Goal: Information Seeking & Learning: Understand process/instructions

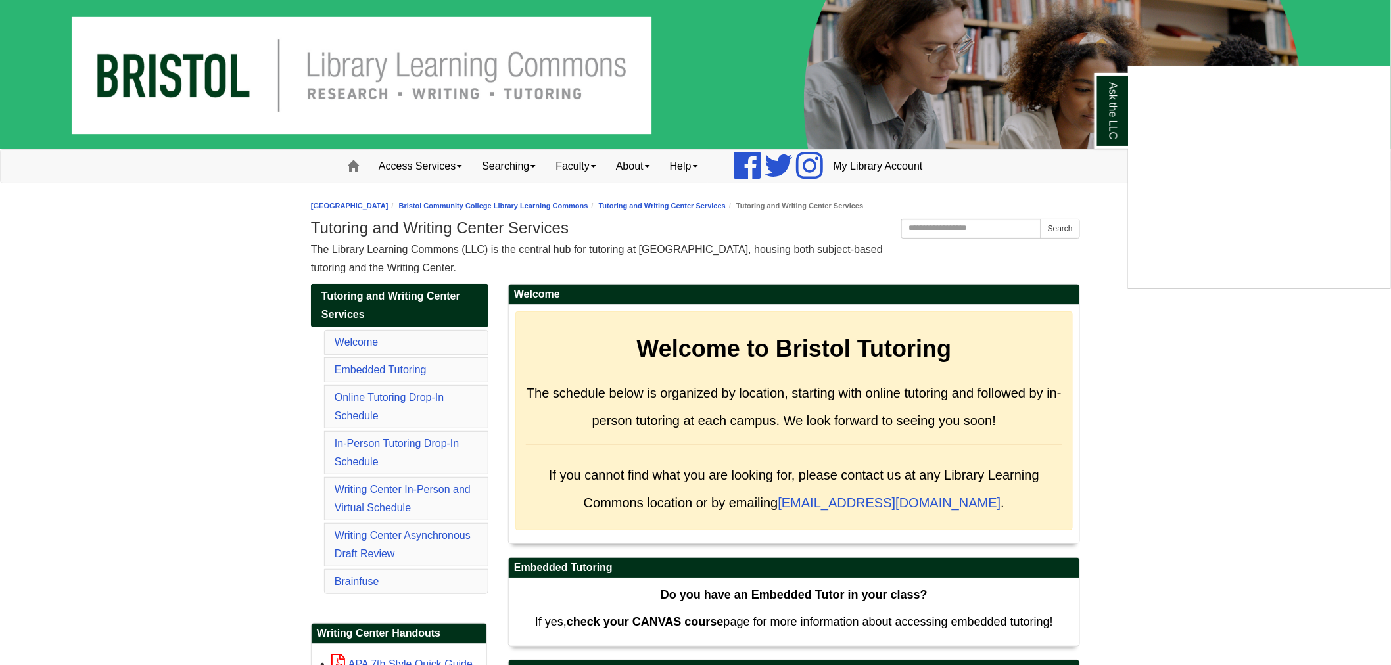
click at [412, 541] on div "Ask the LLC" at bounding box center [695, 332] width 1391 height 665
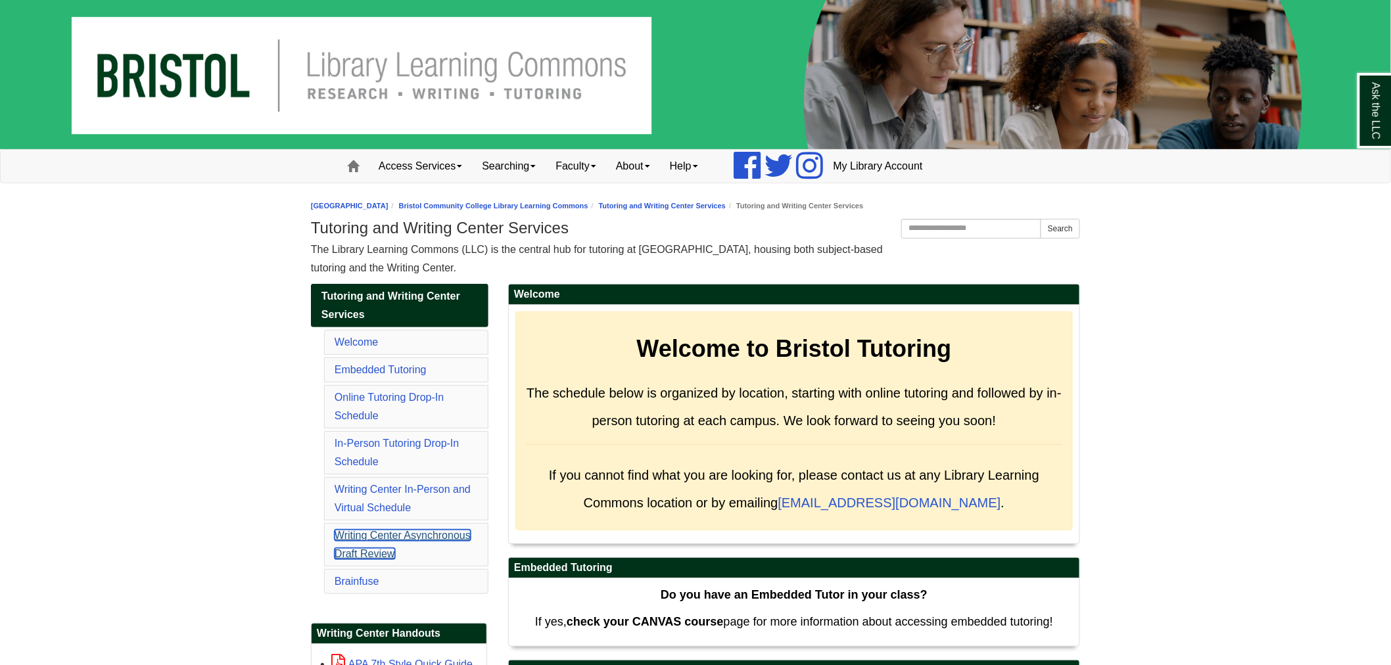
click at [415, 534] on link "Writing Center Asynchronous Draft Review" at bounding box center [403, 545] width 136 height 30
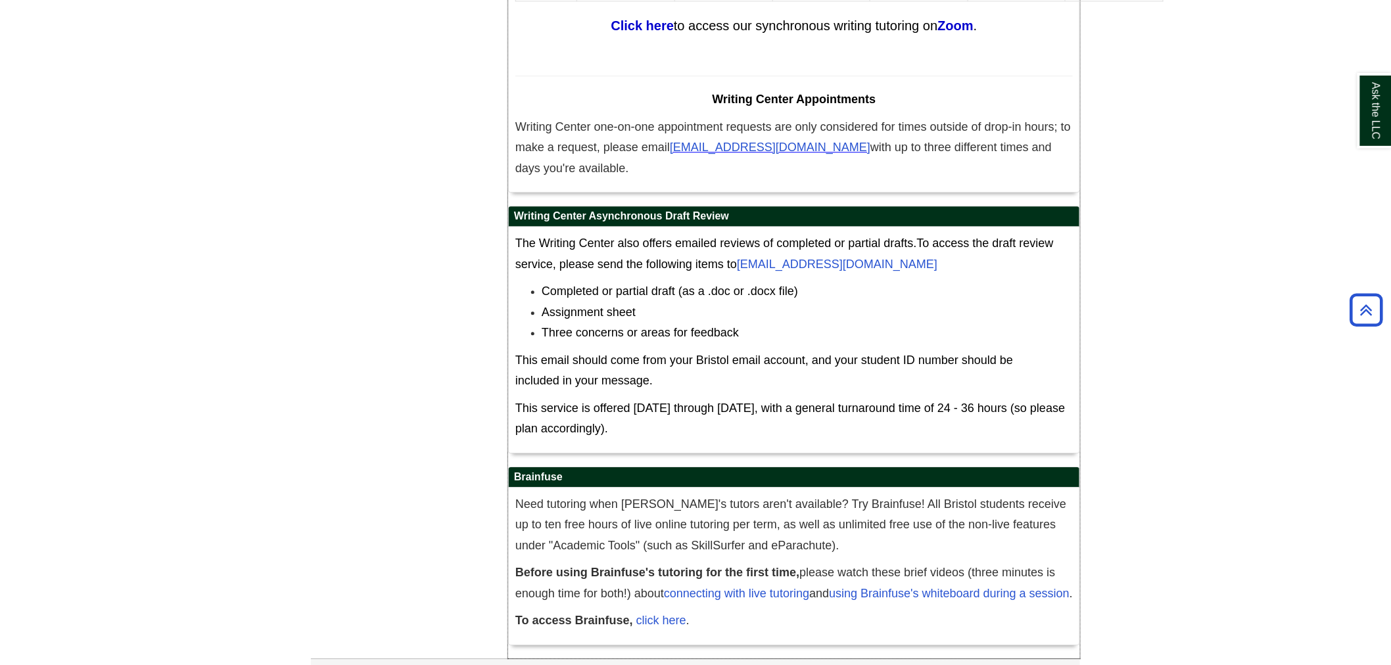
drag, startPoint x: 518, startPoint y: 166, endPoint x: 726, endPoint y: 162, distance: 207.8
click at [726, 206] on h2 "Writing Center Asynchronous Draft Review" at bounding box center [794, 216] width 571 height 20
drag, startPoint x: 729, startPoint y: 194, endPoint x: 947, endPoint y: 195, distance: 218.3
click at [947, 233] on p "The Writing Center also offers emailed reviews of completed or partial drafts. …" at bounding box center [795, 253] width 558 height 41
drag, startPoint x: 977, startPoint y: 234, endPoint x: 968, endPoint y: 231, distance: 9.8
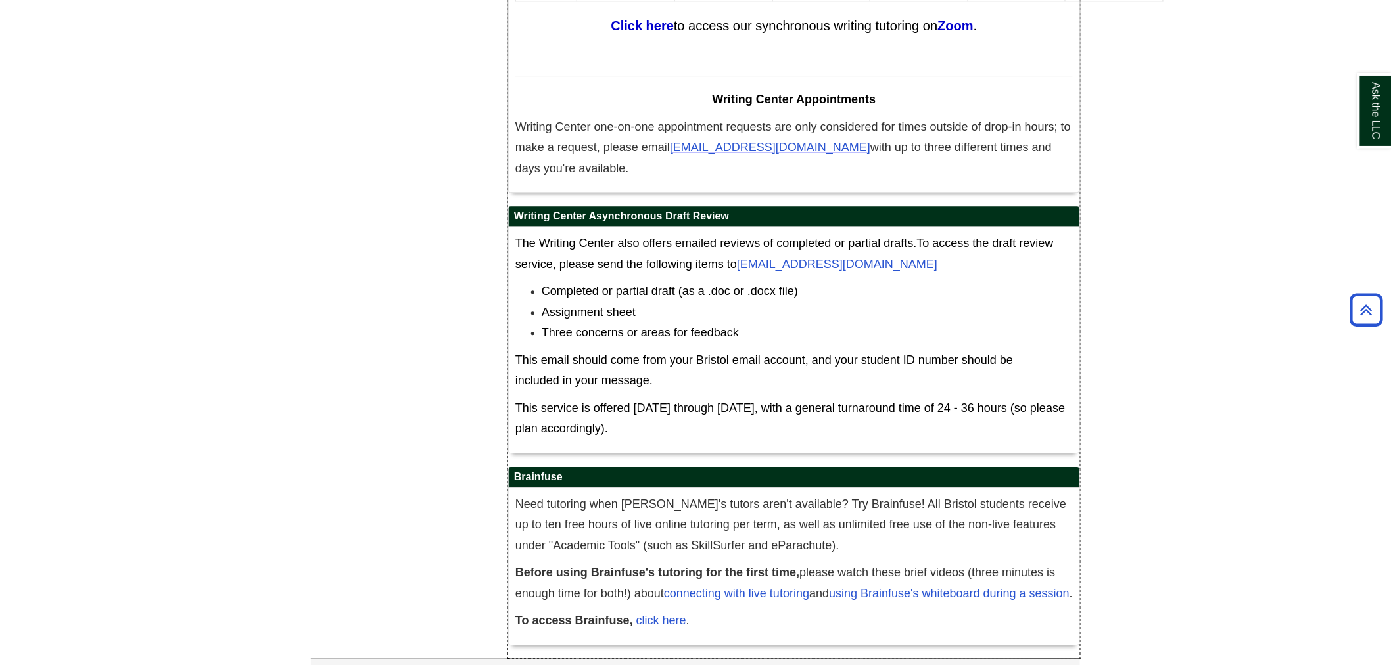
click at [977, 233] on div "The Writing Center also offers emailed reviews of completed or partial drafts. …" at bounding box center [795, 339] width 558 height 213
drag, startPoint x: 928, startPoint y: 218, endPoint x: 763, endPoint y: 230, distance: 165.5
click at [738, 233] on p "The Writing Center also offers emailed reviews of completed or partial drafts. …" at bounding box center [795, 253] width 558 height 41
click at [589, 326] on span "Three concerns or areas for feedback" at bounding box center [640, 332] width 197 height 13
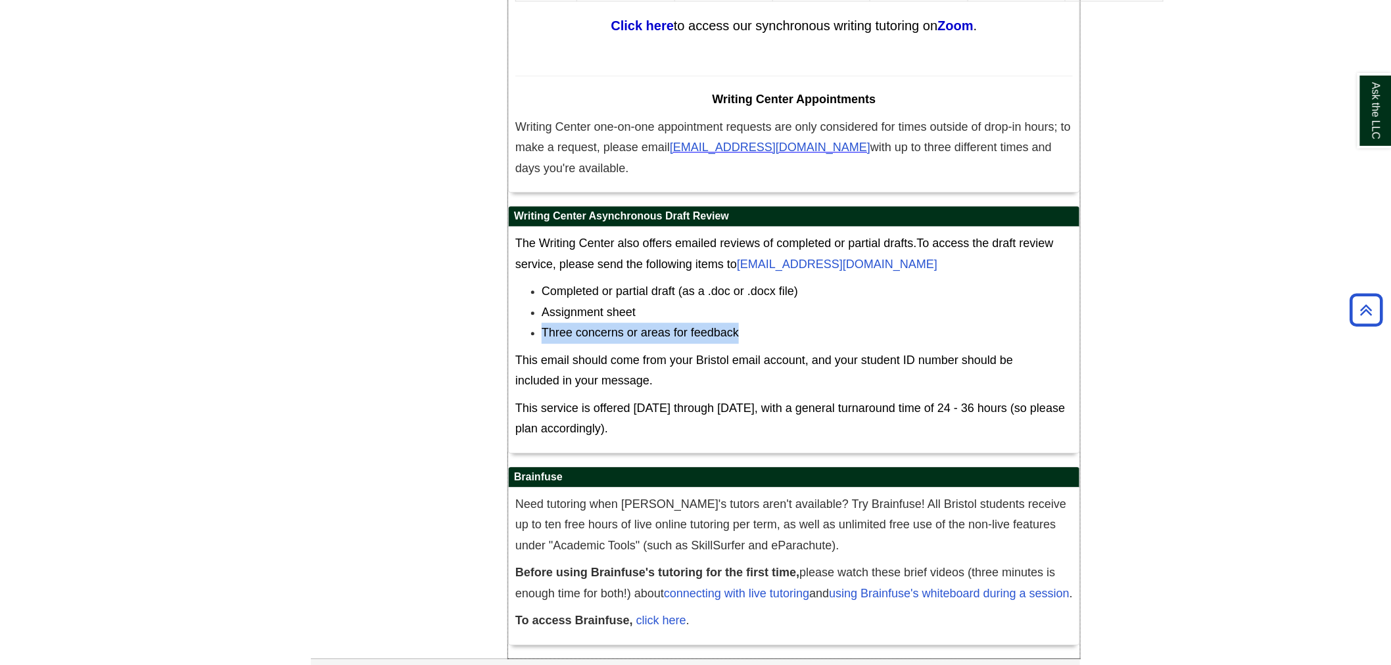
click at [589, 326] on span "Three concerns or areas for feedback" at bounding box center [640, 332] width 197 height 13
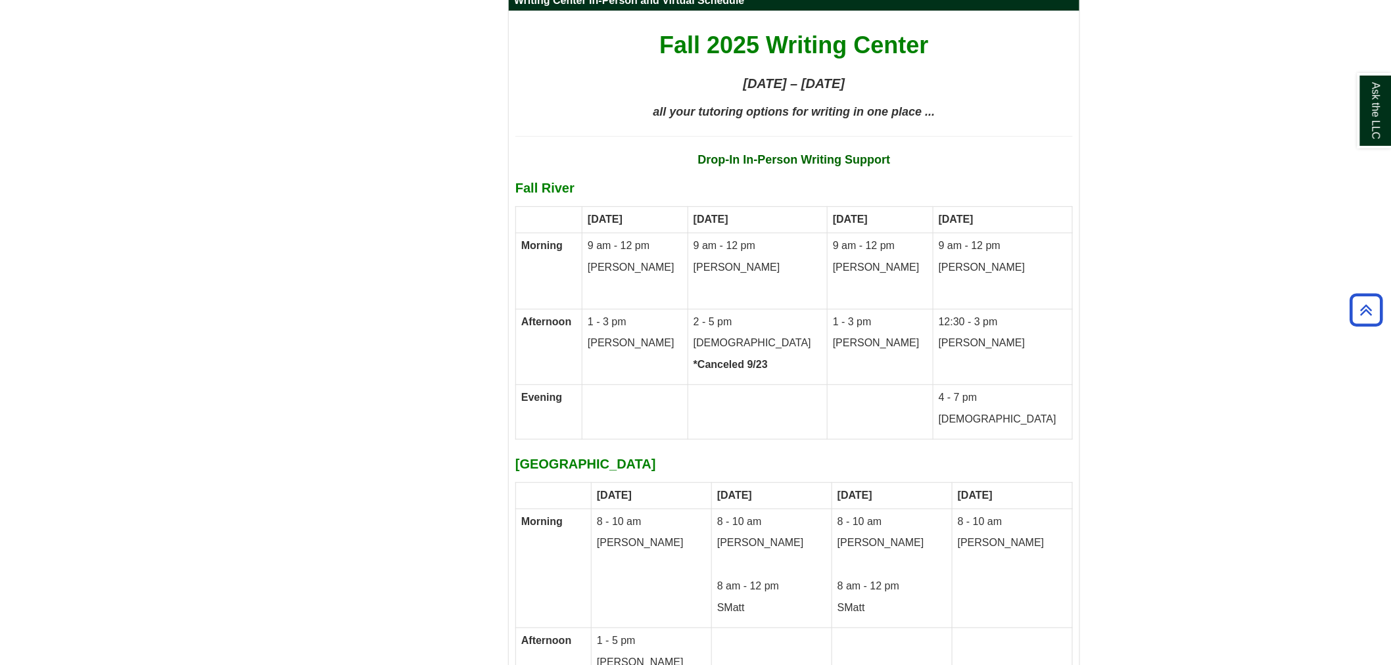
scroll to position [6357, 0]
